Goal: Task Accomplishment & Management: Manage account settings

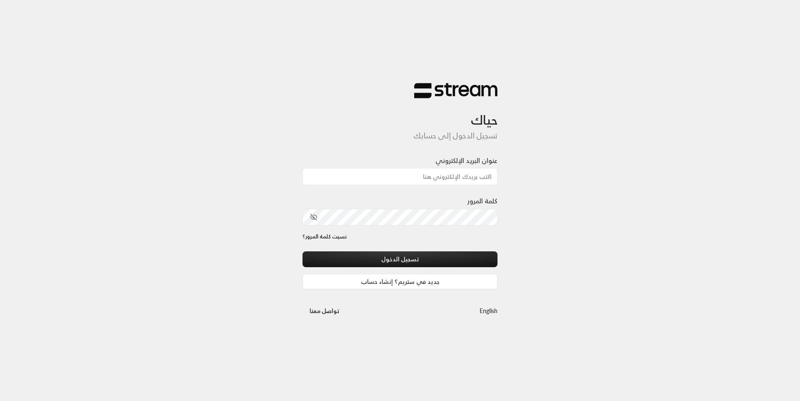
type input "[EMAIL_ADDRESS][DOMAIN_NAME]"
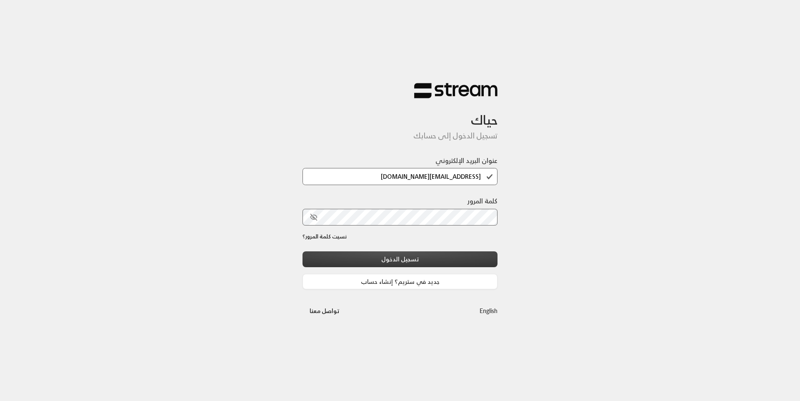
click at [412, 255] on button "تسجيل الدخول" at bounding box center [400, 258] width 195 height 15
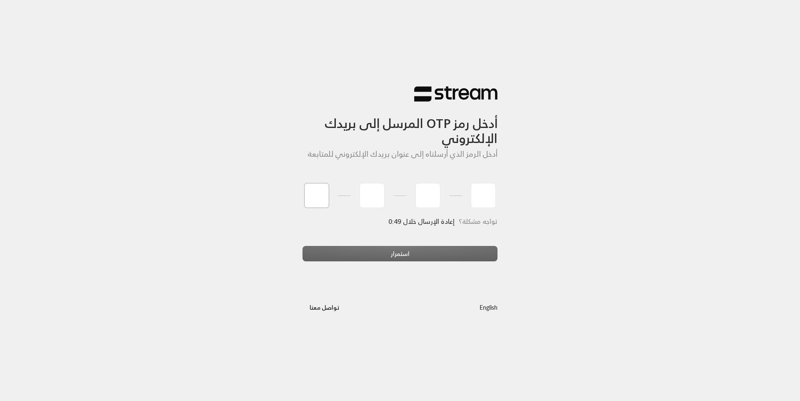
type input "0"
type input "6"
type input "0"
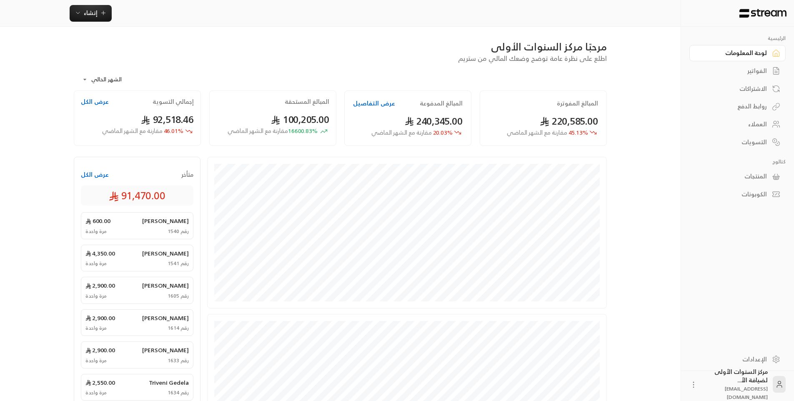
click at [278, 66] on div "**********" at bounding box center [340, 76] width 533 height 27
click at [767, 71] on link "الفواتير" at bounding box center [737, 71] width 96 height 16
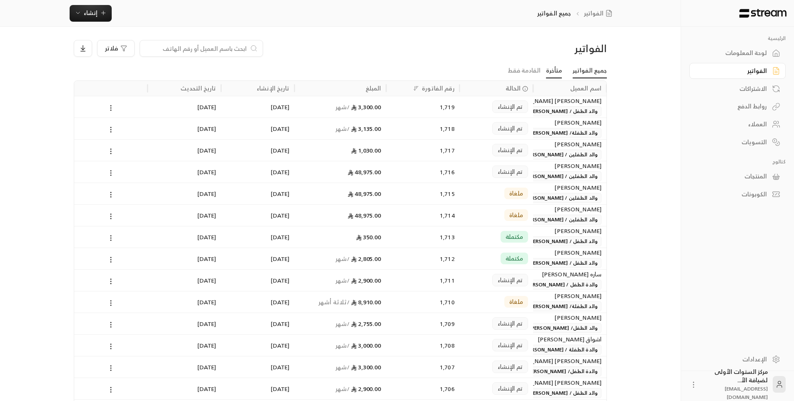
click at [559, 69] on link "متأخرة" at bounding box center [554, 70] width 16 height 15
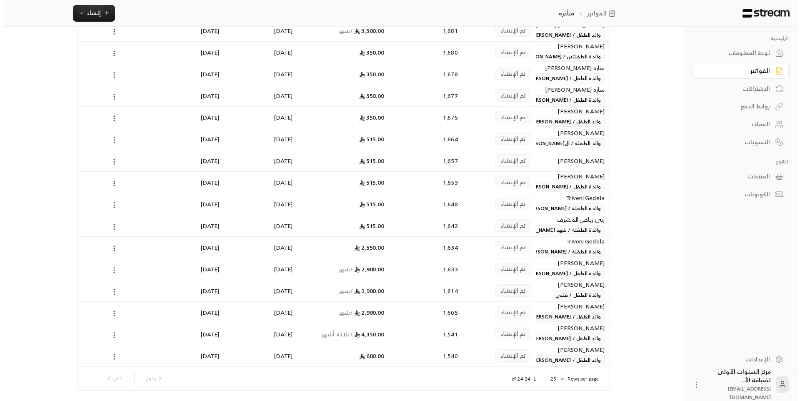
scroll to position [278, 0]
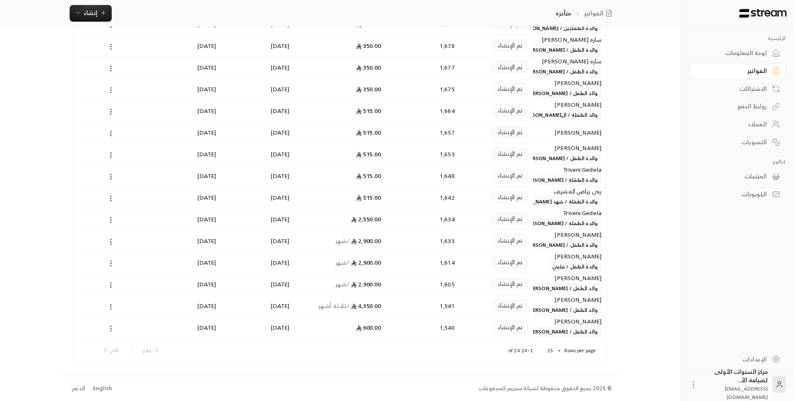
click at [553, 344] on div "Rows per page: 25 ** 1–24 of 24 [PERSON_NAME]" at bounding box center [340, 349] width 512 height 23
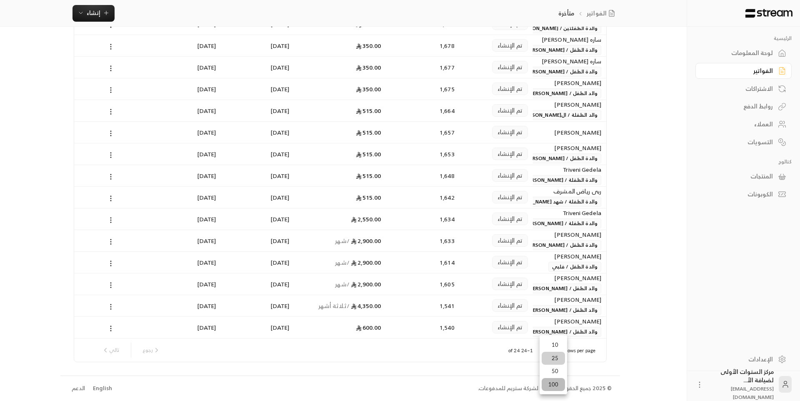
click at [550, 386] on li "100" at bounding box center [553, 384] width 23 height 13
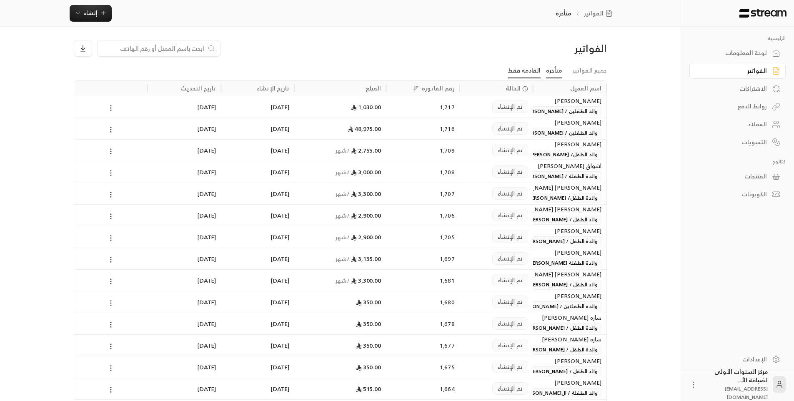
click at [528, 75] on link "القادمة فقط" at bounding box center [524, 70] width 33 height 15
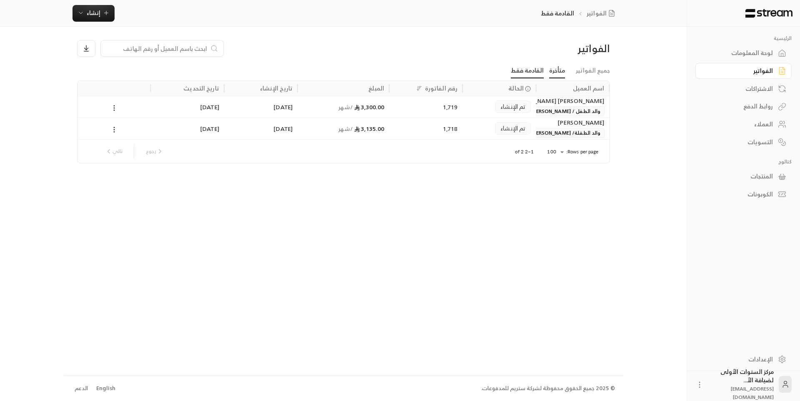
click at [564, 75] on link "متأخرة" at bounding box center [557, 70] width 16 height 15
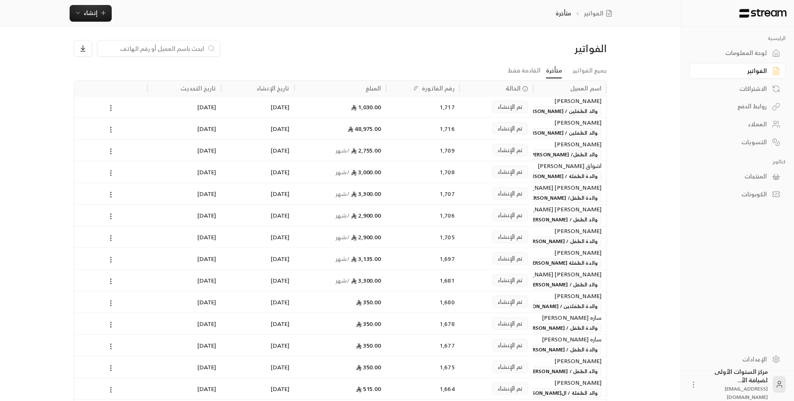
click at [429, 172] on div "1,708" at bounding box center [422, 171] width 63 height 21
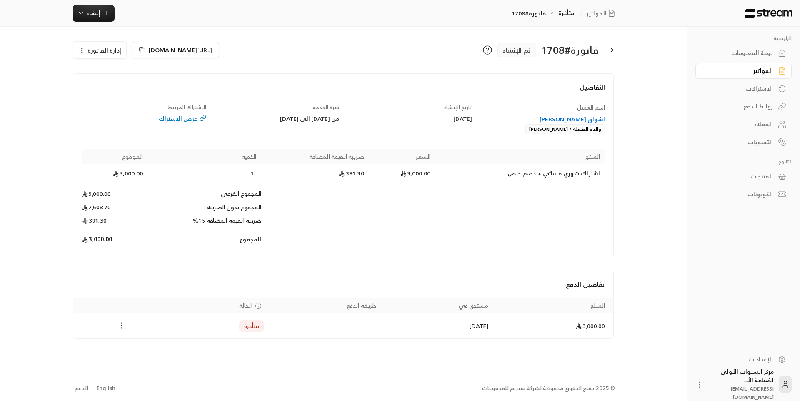
click at [614, 51] on icon at bounding box center [609, 50] width 10 height 10
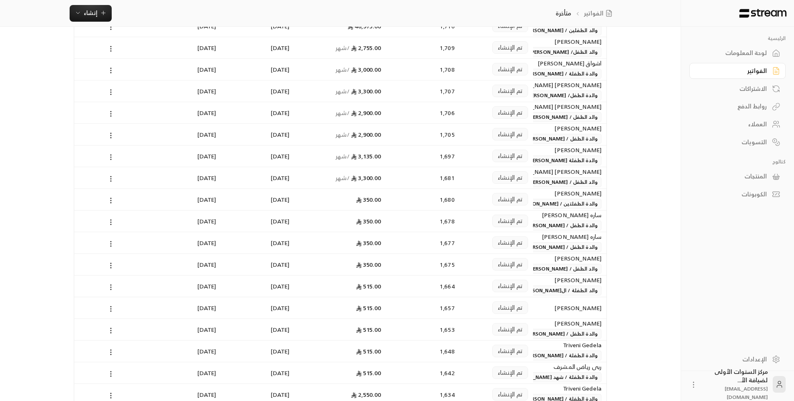
scroll to position [125, 0]
click at [475, 226] on div "تم الإنشاء" at bounding box center [496, 220] width 63 height 21
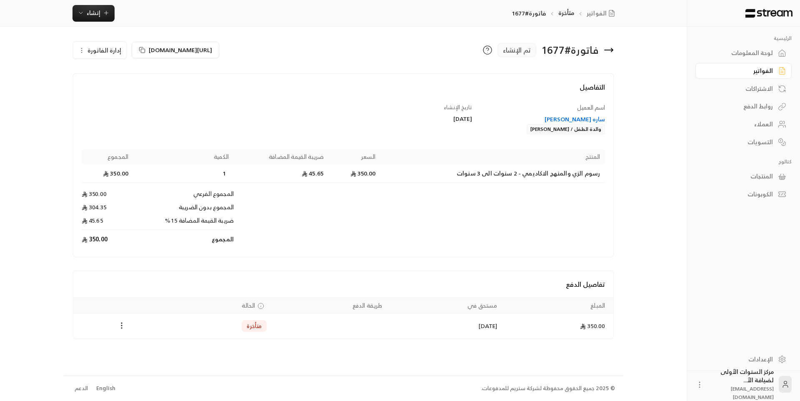
click at [589, 121] on div "ساره [PERSON_NAME]" at bounding box center [543, 119] width 125 height 8
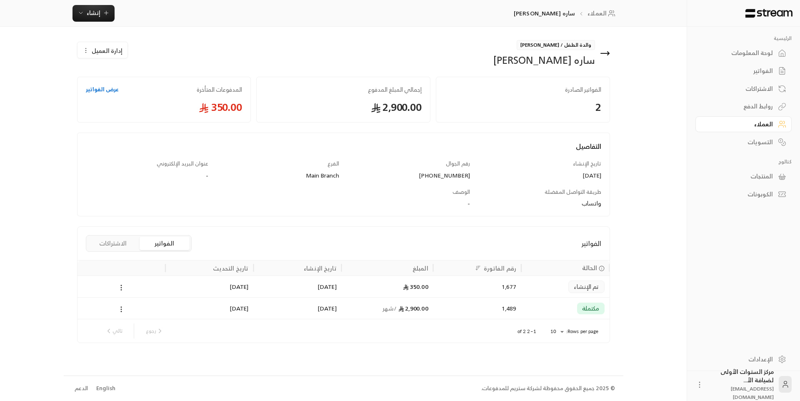
click at [325, 305] on div "[DATE]" at bounding box center [297, 308] width 78 height 21
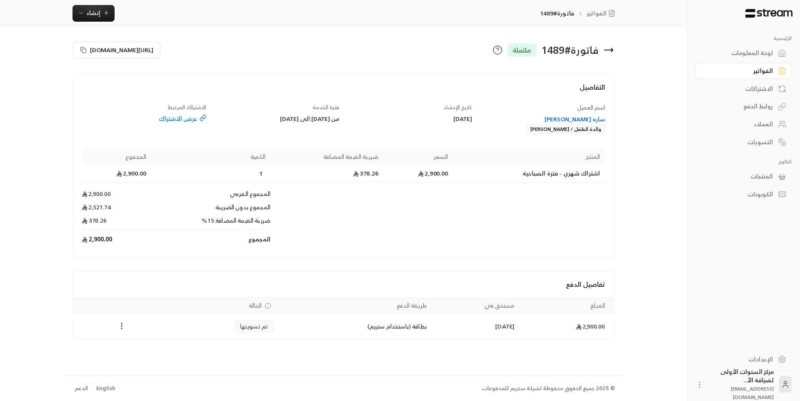
click at [612, 49] on icon at bounding box center [609, 50] width 10 height 10
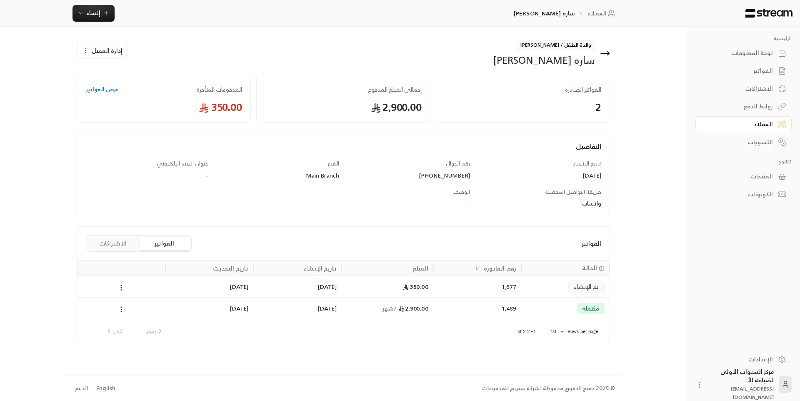
click at [605, 53] on icon at bounding box center [605, 53] width 8 height 0
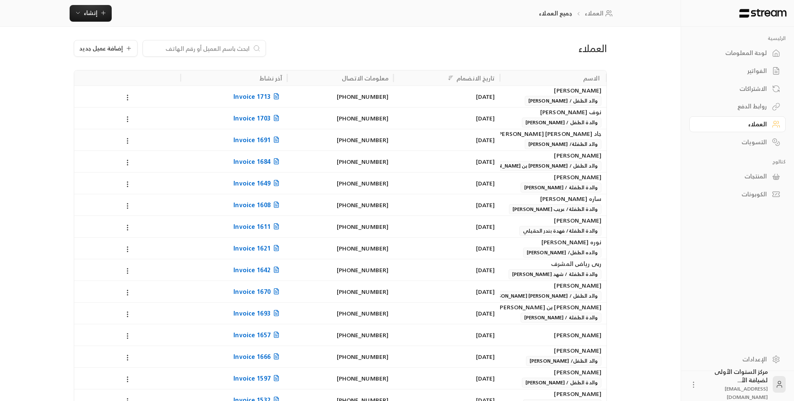
click at [751, 68] on div "الفواتير" at bounding box center [733, 71] width 67 height 8
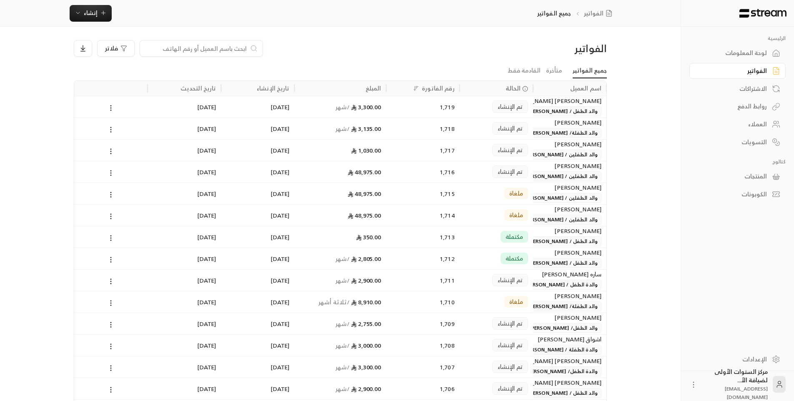
click at [751, 55] on div "لوحة المعلومات" at bounding box center [733, 53] width 67 height 8
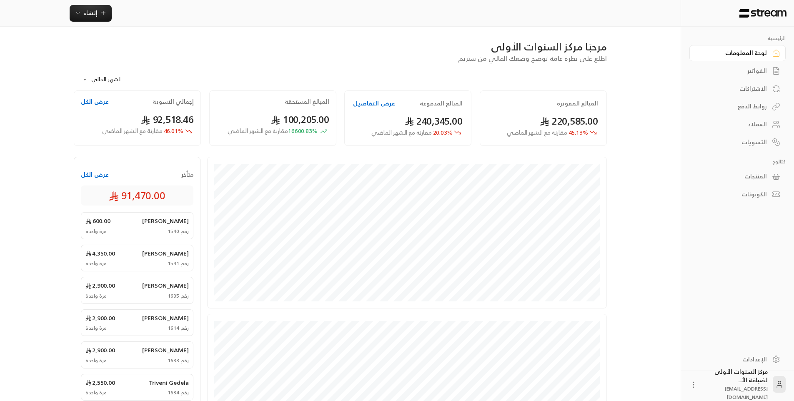
click at [100, 76] on body "**********" at bounding box center [397, 200] width 794 height 401
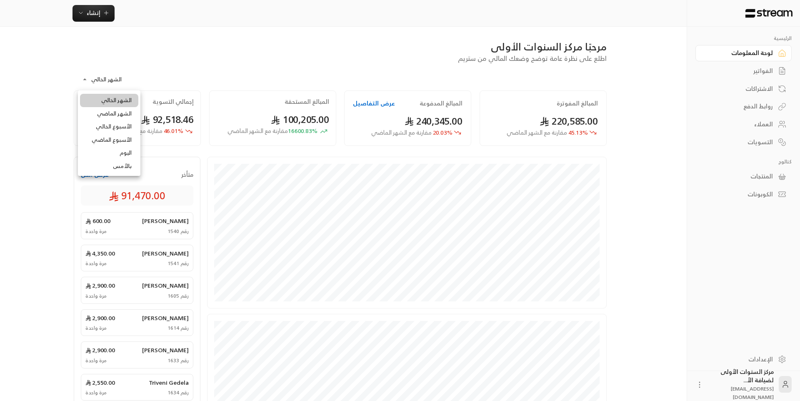
click at [111, 115] on li "الشهر الماضي" at bounding box center [109, 113] width 58 height 13
type input "**********"
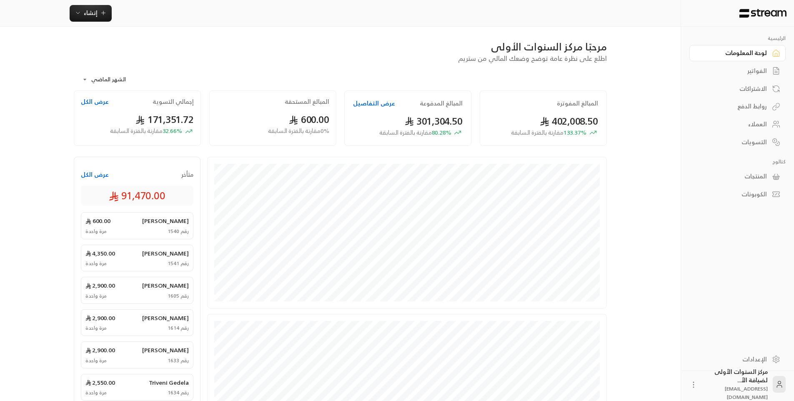
click at [772, 68] on icon at bounding box center [776, 71] width 8 height 8
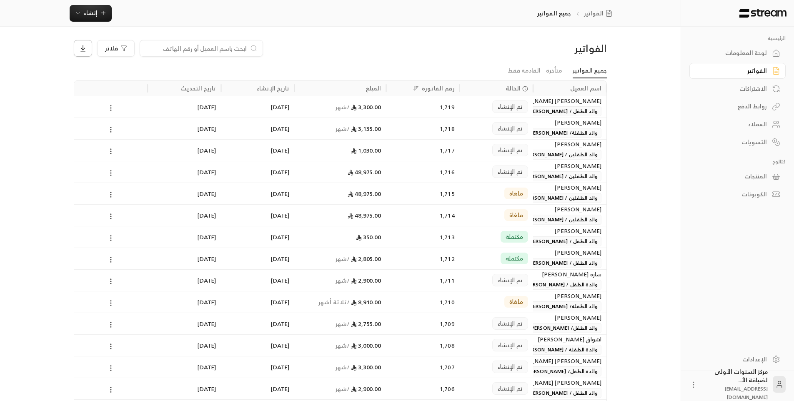
click at [84, 49] on icon at bounding box center [83, 49] width 4 height 2
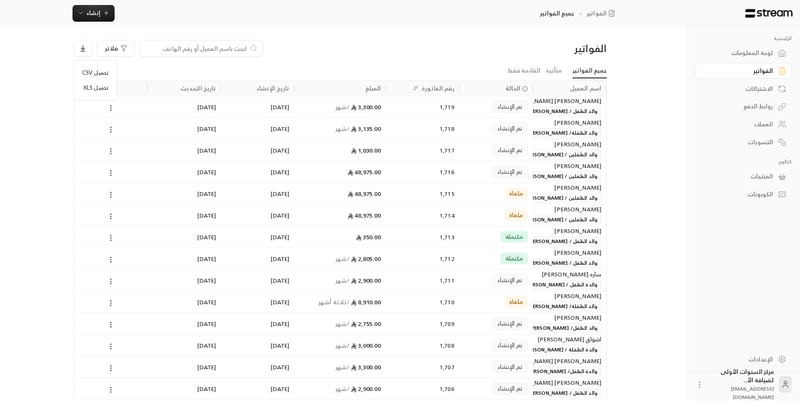
click at [130, 68] on div at bounding box center [400, 200] width 800 height 401
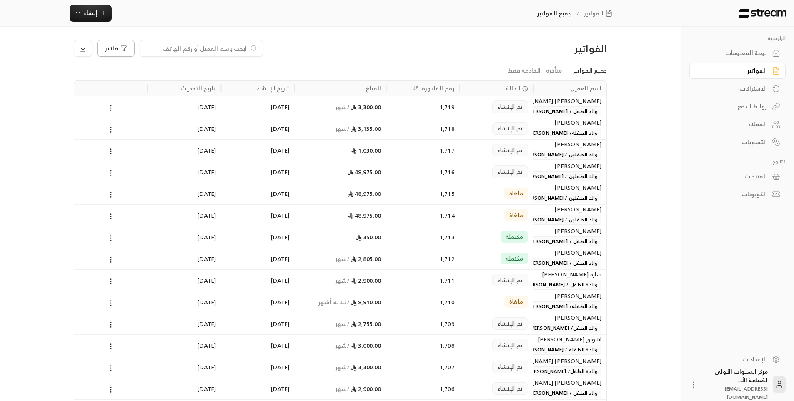
click at [118, 50] on div "فلاتر" at bounding box center [116, 48] width 22 height 7
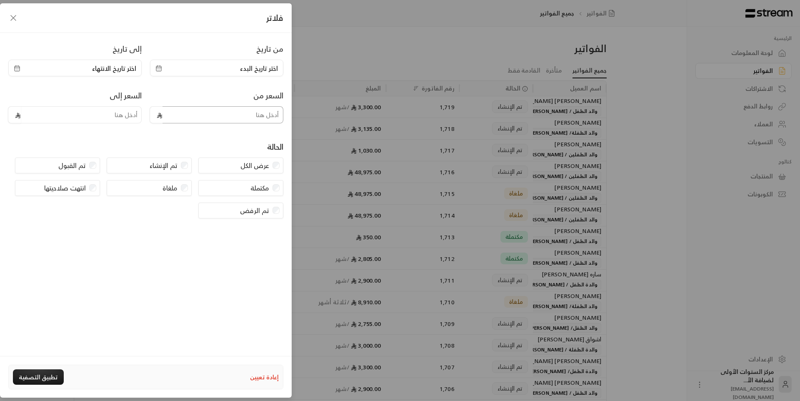
click at [236, 114] on input "tel" at bounding box center [223, 114] width 121 height 17
click at [242, 68] on span "اختر تاريخ البدء" at bounding box center [259, 68] width 38 height 10
click at [263, 93] on button "Go to the Next Month" at bounding box center [263, 90] width 12 height 12
click at [170, 88] on icon "Go to the Previous Month" at bounding box center [173, 90] width 6 height 6
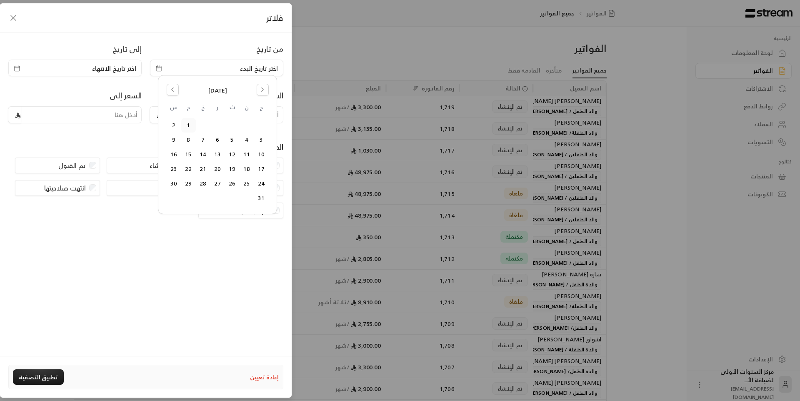
click at [190, 127] on button "1" at bounding box center [189, 125] width 14 height 14
click at [97, 71] on span "اختر تاريخ الانتهاء" at bounding box center [114, 68] width 44 height 10
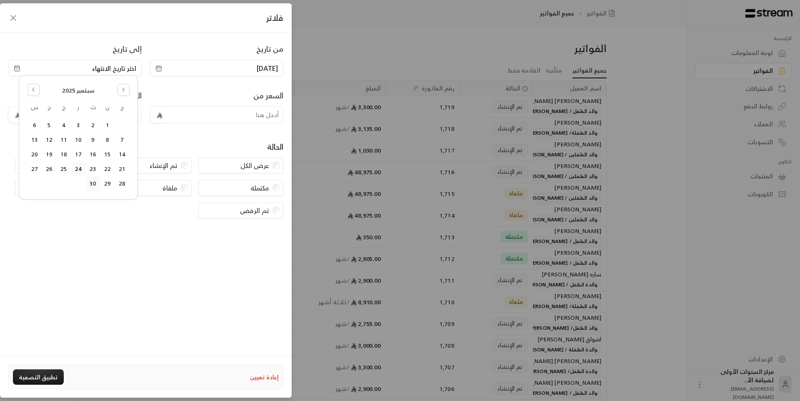
click at [93, 185] on button "30" at bounding box center [93, 184] width 14 height 14
click at [51, 381] on button "تطبيق التصفية" at bounding box center [38, 376] width 51 height 15
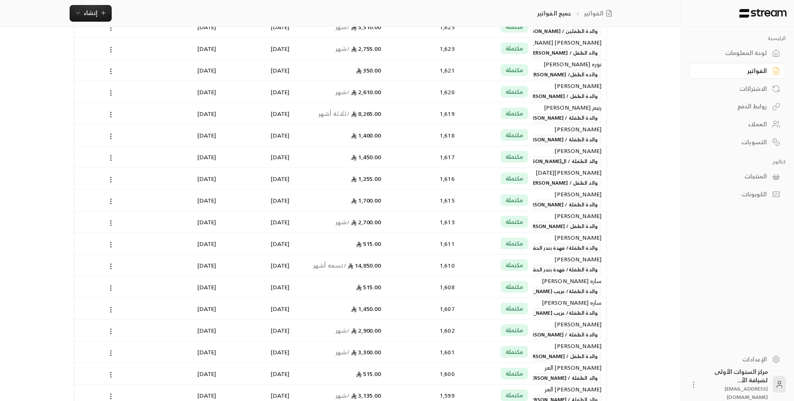
scroll to position [1209, 0]
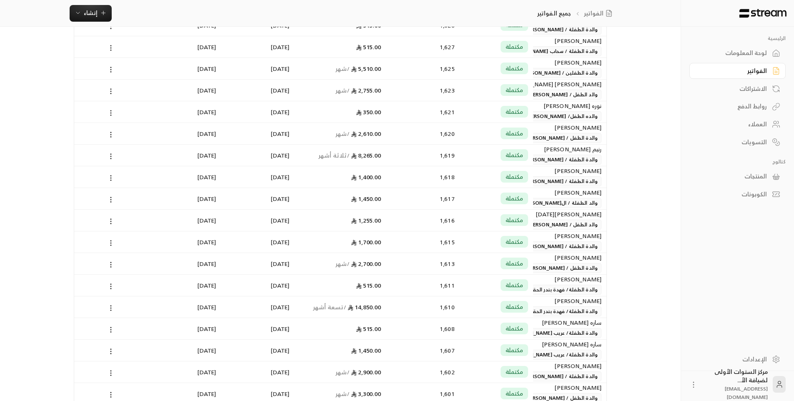
click at [545, 243] on span "والدة الطفلة / [PERSON_NAME]" at bounding box center [561, 246] width 81 height 10
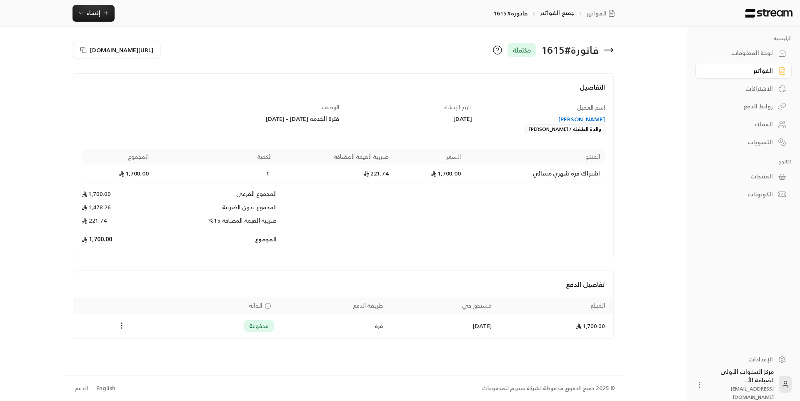
click at [609, 49] on icon at bounding box center [609, 50] width 10 height 10
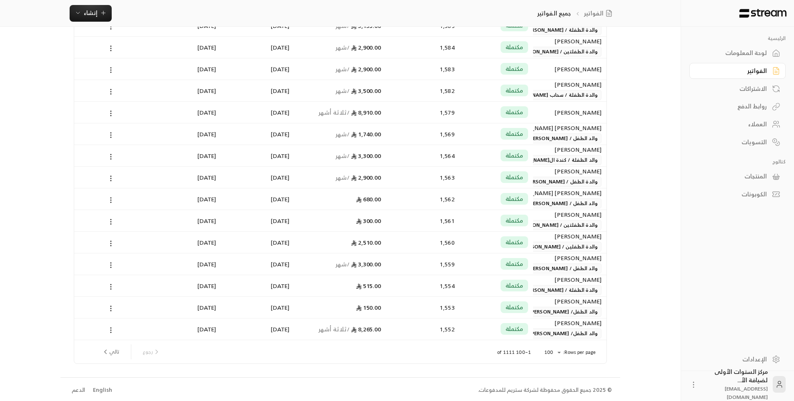
scroll to position [1925, 0]
click at [538, 196] on div "[PERSON_NAME] [PERSON_NAME] والد الطفل / [PERSON_NAME]" at bounding box center [569, 197] width 63 height 20
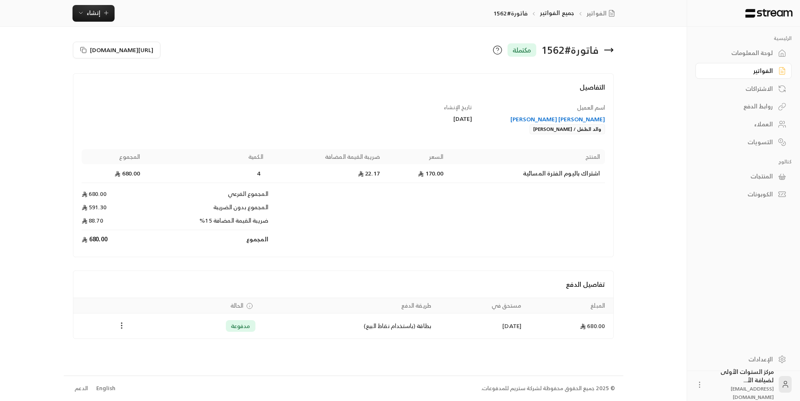
click at [580, 121] on div "[PERSON_NAME] [PERSON_NAME]" at bounding box center [543, 119] width 125 height 8
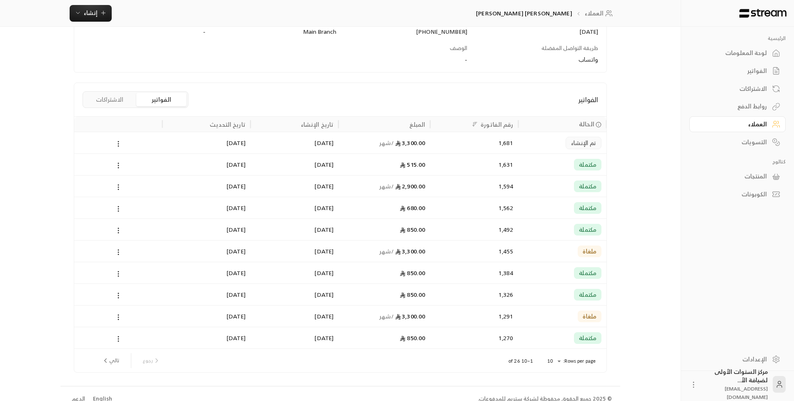
scroll to position [154, 0]
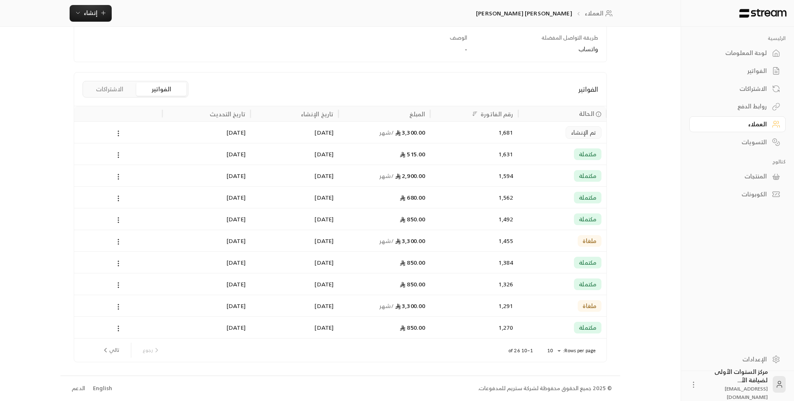
click at [576, 134] on span "تم الإنشاء" at bounding box center [583, 132] width 25 height 8
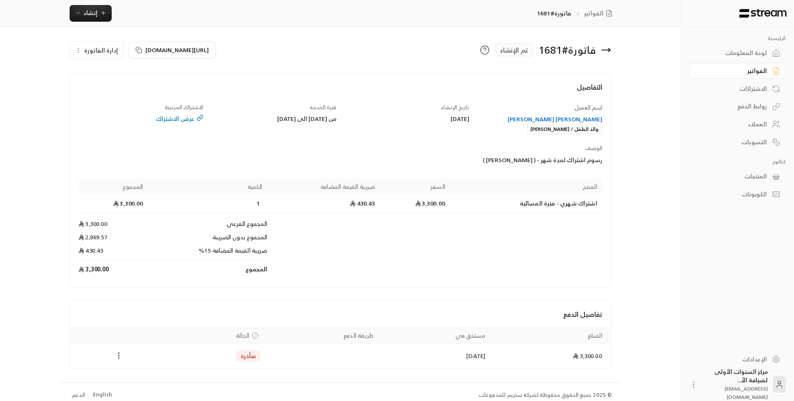
click at [732, 55] on div "لوحة المعلومات" at bounding box center [733, 53] width 67 height 8
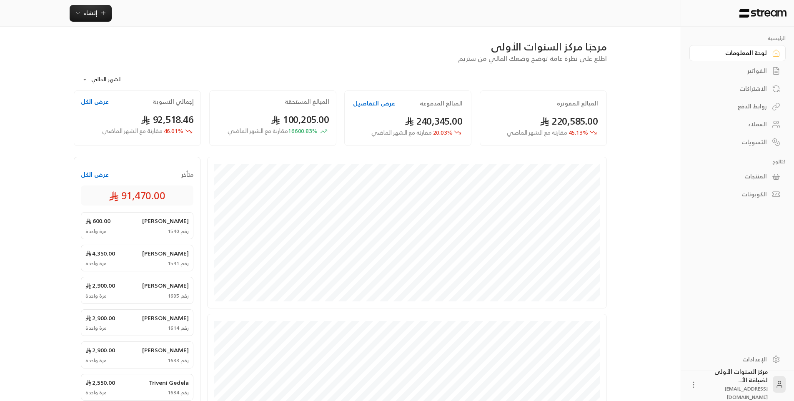
click at [333, 78] on div "**********" at bounding box center [340, 76] width 533 height 27
click at [771, 68] on link "الفواتير" at bounding box center [737, 71] width 96 height 16
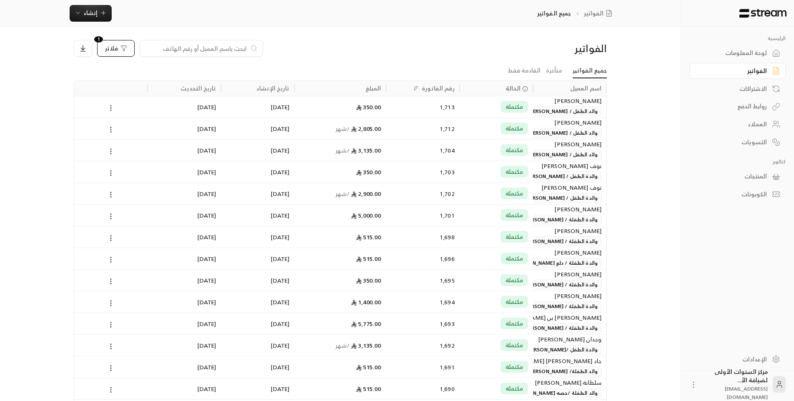
click at [117, 53] on button "فلاتر 1" at bounding box center [116, 48] width 38 height 17
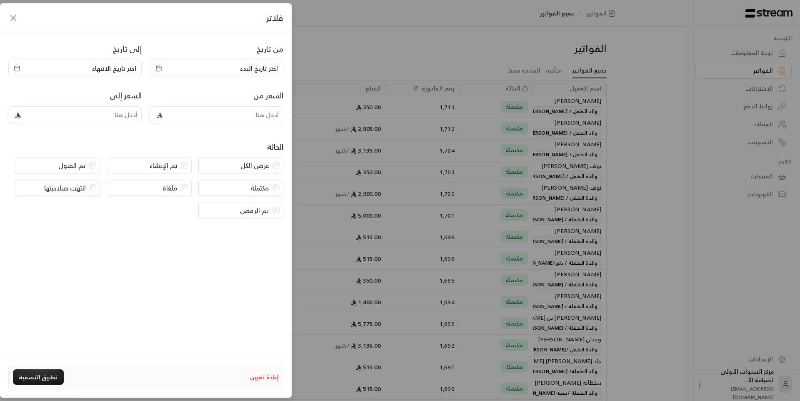
click at [258, 378] on button "إعادة تعيين" at bounding box center [264, 377] width 29 height 14
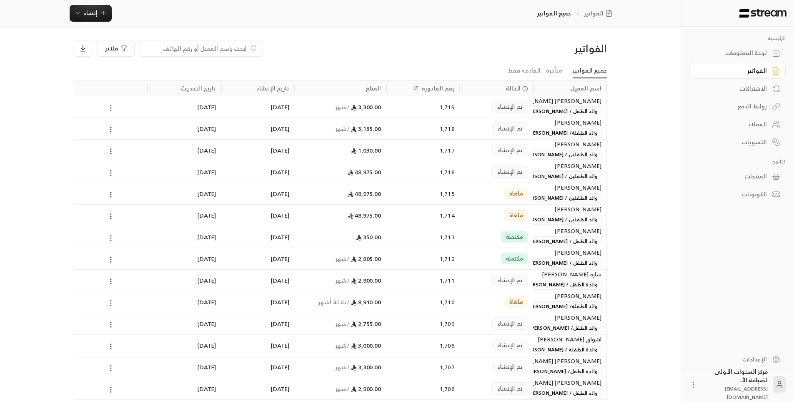
click at [754, 50] on div "لوحة المعلومات" at bounding box center [733, 53] width 67 height 8
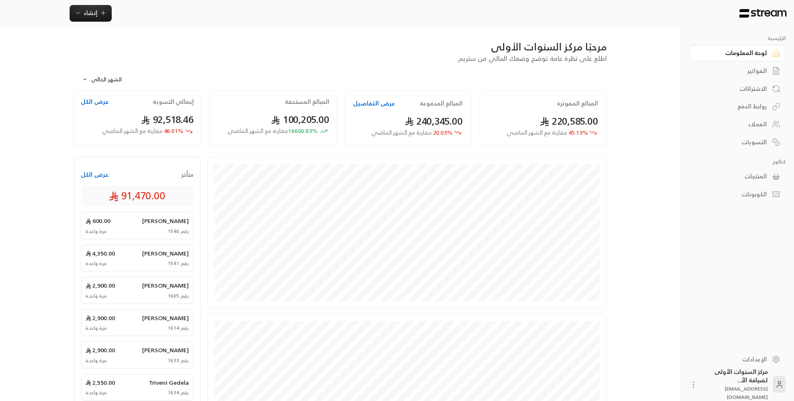
click at [755, 74] on div "الفواتير" at bounding box center [733, 71] width 67 height 8
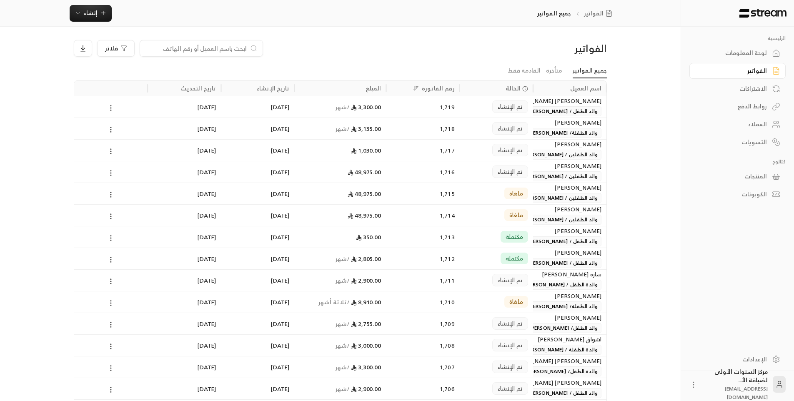
click at [431, 40] on div "فلاتر" at bounding box center [273, 48] width 398 height 17
click at [562, 69] on link "متأخرة" at bounding box center [554, 70] width 16 height 15
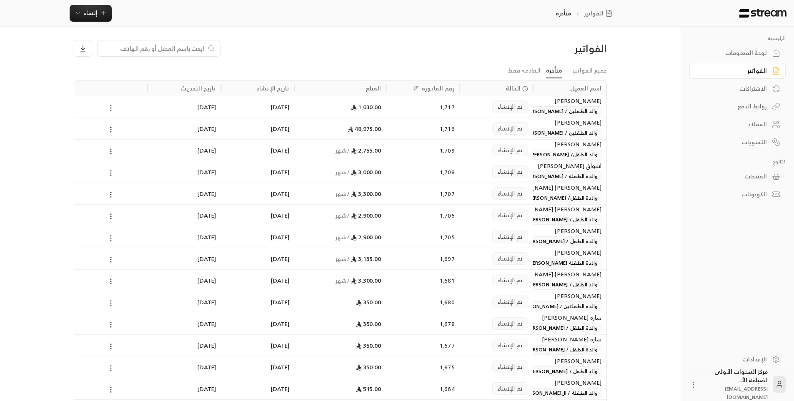
click at [737, 54] on div "لوحة المعلومات" at bounding box center [733, 53] width 67 height 8
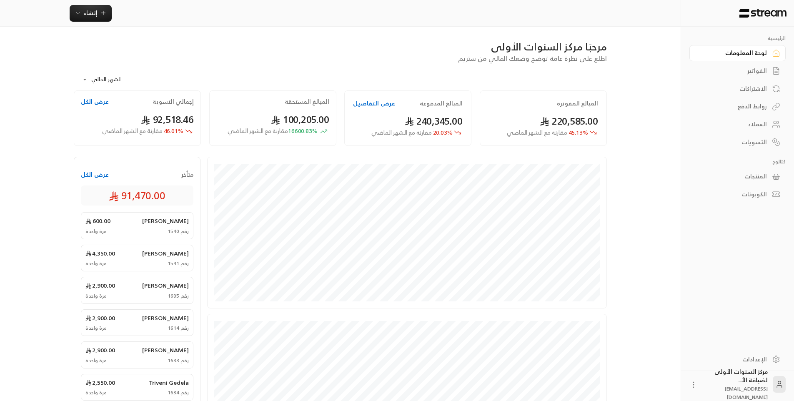
click at [594, 68] on div "**********" at bounding box center [340, 76] width 533 height 27
click at [549, 68] on div "**********" at bounding box center [340, 76] width 533 height 27
click at [737, 68] on div "الفواتير" at bounding box center [733, 71] width 67 height 8
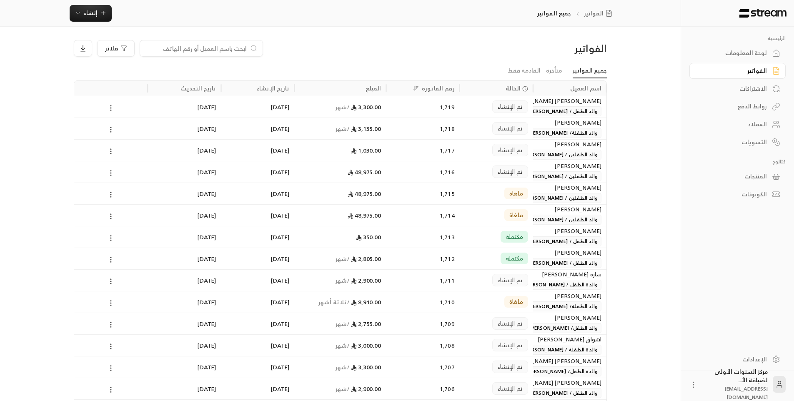
click at [731, 55] on div "لوحة المعلومات" at bounding box center [733, 53] width 67 height 8
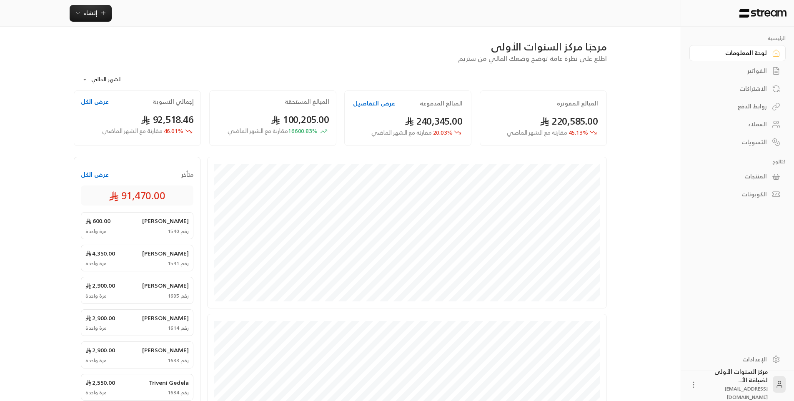
click at [720, 67] on div "الفواتير" at bounding box center [733, 71] width 67 height 8
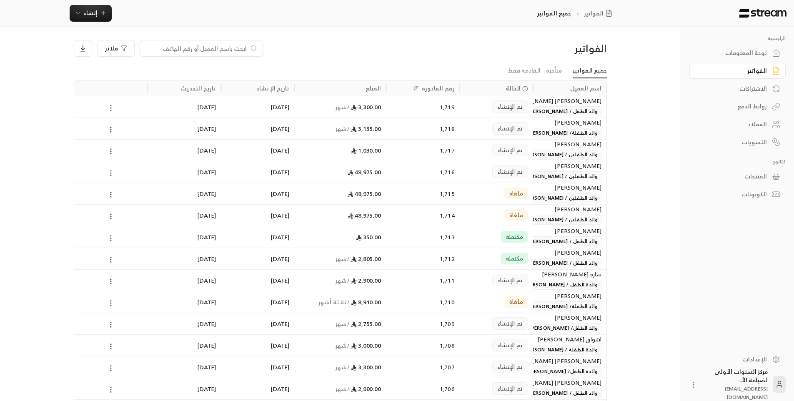
click at [727, 51] on div "لوحة المعلومات" at bounding box center [733, 53] width 67 height 8
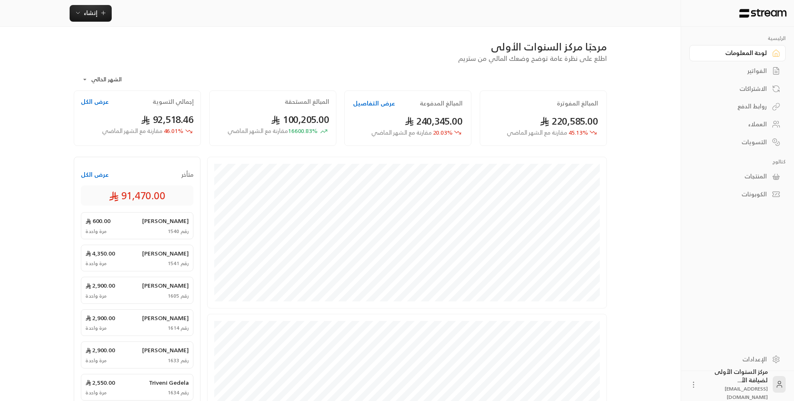
click at [633, 45] on div "**********" at bounding box center [396, 290] width 673 height 580
click at [724, 70] on div "الفواتير" at bounding box center [733, 71] width 67 height 8
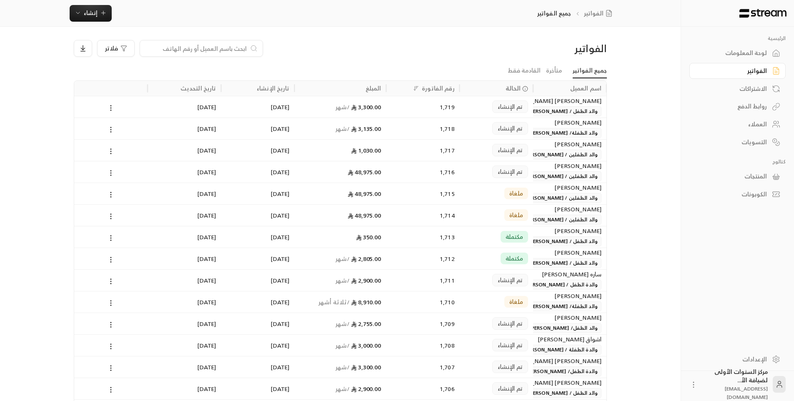
click at [721, 55] on div "لوحة المعلومات" at bounding box center [733, 53] width 67 height 8
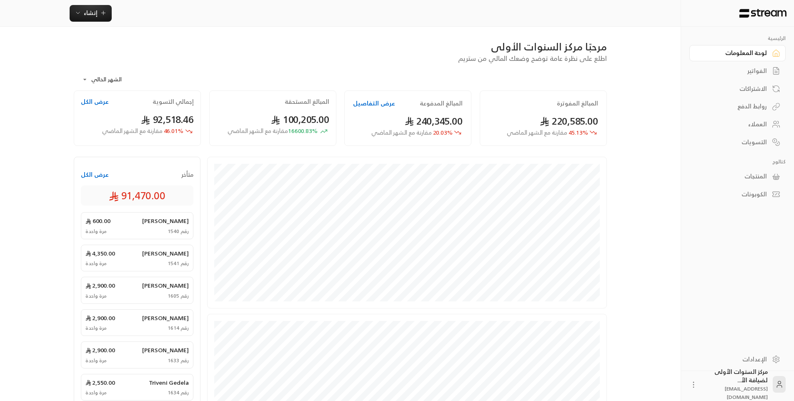
click at [425, 51] on div "مرحبًا مركز السنوات الأولى" at bounding box center [340, 46] width 533 height 13
click at [733, 62] on div "الفواتير" at bounding box center [737, 70] width 96 height 18
click at [723, 57] on div "لوحة المعلومات" at bounding box center [733, 53] width 67 height 8
click at [417, 15] on div "إنشاء" at bounding box center [340, 13] width 559 height 17
click at [743, 69] on div "الفواتير" at bounding box center [733, 71] width 67 height 8
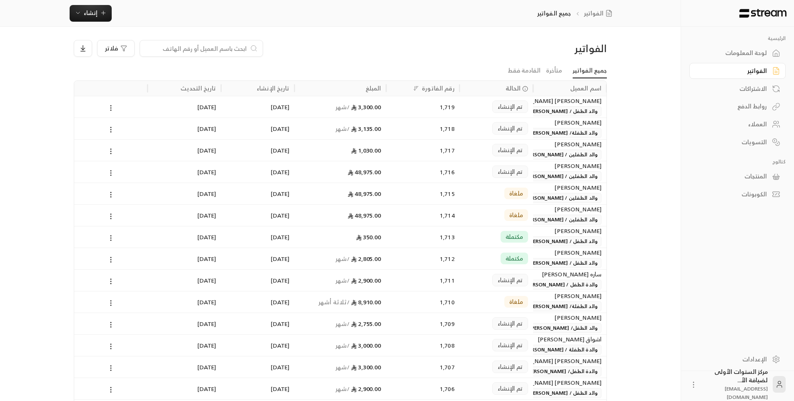
click at [730, 51] on div "لوحة المعلومات" at bounding box center [733, 53] width 67 height 8
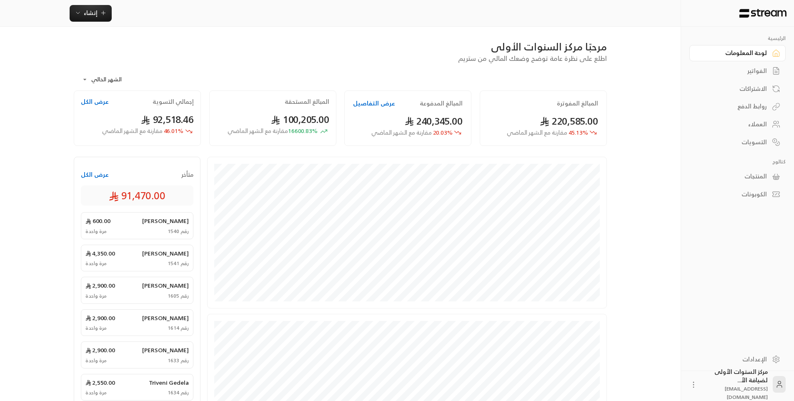
click at [530, 76] on div "**********" at bounding box center [340, 76] width 533 height 27
click at [752, 75] on div "الفواتير" at bounding box center [733, 71] width 67 height 8
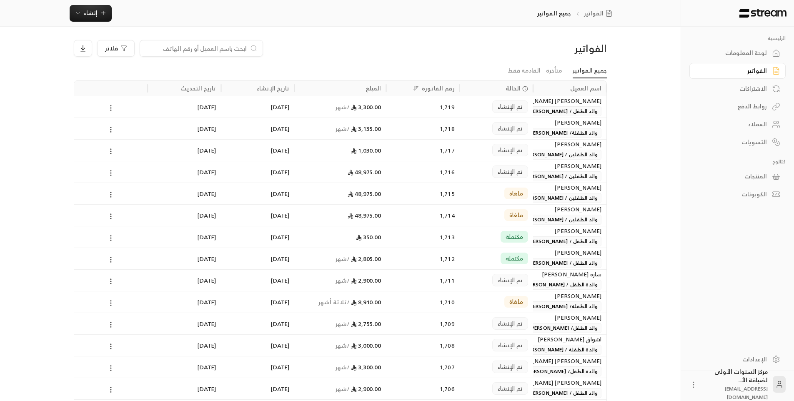
click at [475, 55] on div "فلاتر" at bounding box center [273, 48] width 406 height 17
click at [540, 52] on div "الفواتير" at bounding box center [543, 48] width 127 height 13
click at [751, 55] on div "لوحة المعلومات" at bounding box center [733, 53] width 67 height 8
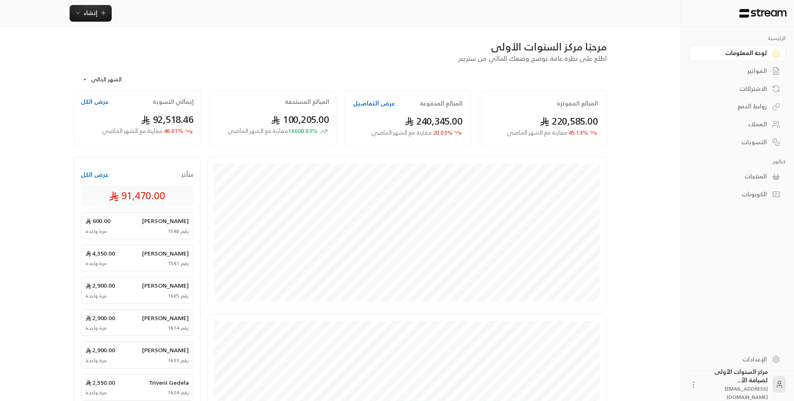
click at [758, 67] on div "الفواتير" at bounding box center [733, 71] width 67 height 8
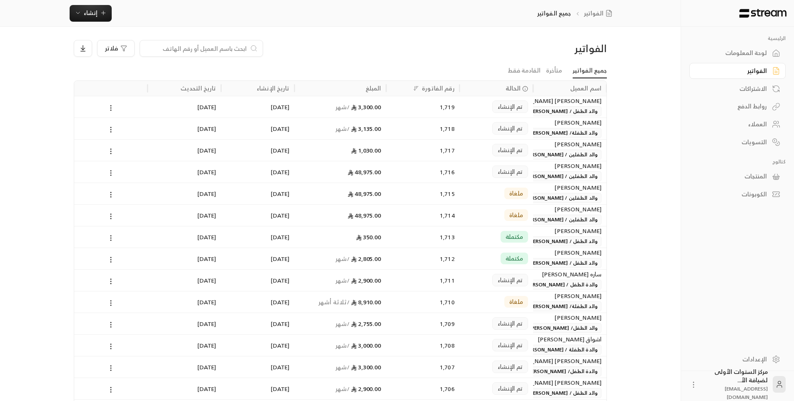
click at [461, 55] on div "فلاتر" at bounding box center [273, 48] width 398 height 17
